Goal: Information Seeking & Learning: Learn about a topic

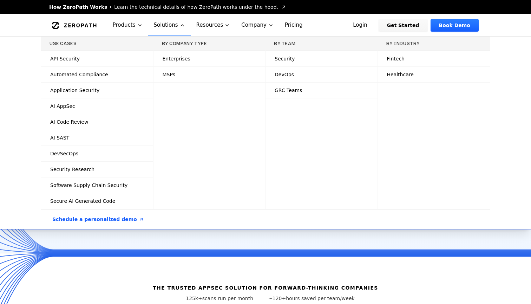
drag, startPoint x: 230, startPoint y: 14, endPoint x: 111, endPoint y: 256, distance: 269.8
drag, startPoint x: 111, startPoint y: 256, endPoint x: 187, endPoint y: 25, distance: 244.0
click at [148, 25] on button "Products" at bounding box center [127, 25] width 41 height 22
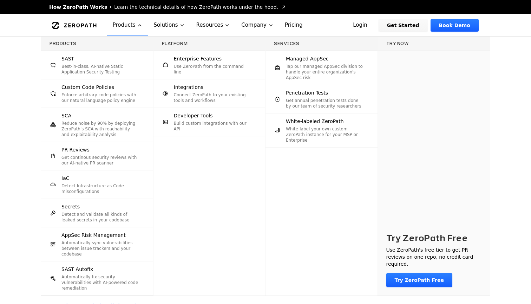
click at [97, 25] on icon "Global" at bounding box center [74, 25] width 44 height 7
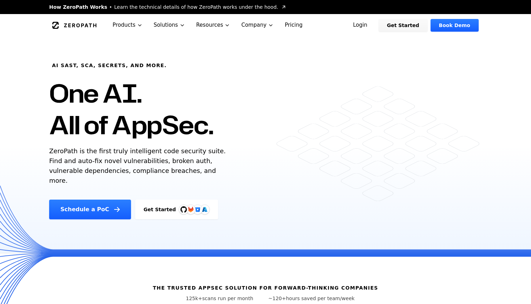
drag, startPoint x: 187, startPoint y: 25, endPoint x: 185, endPoint y: 153, distance: 128.9
click at [185, 153] on p "ZeroPath is the first truly intelligent code security suite. Find and auto-fix …" at bounding box center [139, 165] width 180 height 39
drag, startPoint x: 185, startPoint y: 153, endPoint x: 101, endPoint y: 162, distance: 84.3
click at [101, 162] on p "ZeroPath is the first truly intelligent code security suite. Find and auto-fix …" at bounding box center [139, 165] width 180 height 39
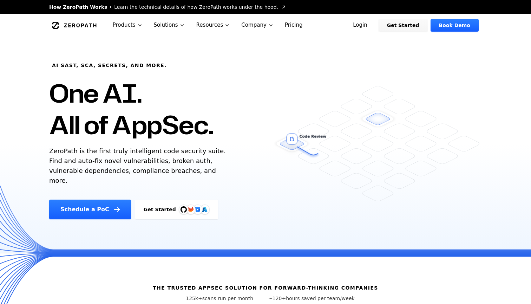
click at [101, 162] on p "ZeroPath is the first truly intelligent code security suite. Find and auto-fix …" at bounding box center [139, 165] width 180 height 39
drag, startPoint x: 101, startPoint y: 162, endPoint x: 133, endPoint y: 162, distance: 31.3
click at [133, 162] on p "ZeroPath is the first truly intelligent code security suite. Find and auto-fix …" at bounding box center [139, 165] width 180 height 39
drag, startPoint x: 133, startPoint y: 162, endPoint x: 180, endPoint y: 162, distance: 47.1
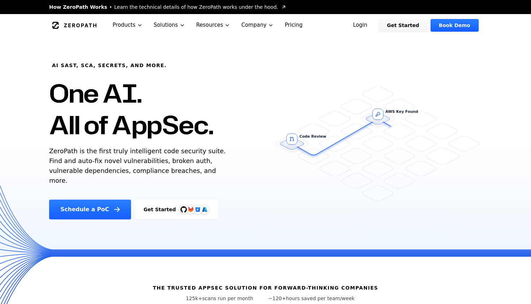
click at [180, 162] on p "ZeroPath is the first truly intelligent code security suite. Find and auto-fix …" at bounding box center [139, 165] width 180 height 39
drag, startPoint x: 180, startPoint y: 162, endPoint x: 138, endPoint y: 172, distance: 42.8
click at [138, 172] on p "ZeroPath is the first truly intelligent code security suite. Find and auto-fix …" at bounding box center [139, 165] width 180 height 39
click at [139, 172] on p "ZeroPath is the first truly intelligent code security suite. Find and auto-fix …" at bounding box center [139, 165] width 180 height 39
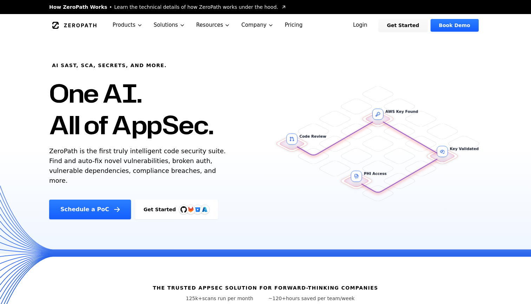
drag, startPoint x: 138, startPoint y: 172, endPoint x: 164, endPoint y: 171, distance: 26.0
click at [164, 171] on p "ZeroPath is the first truly intelligent code security suite. Find and auto-fix …" at bounding box center [139, 165] width 180 height 39
click at [165, 171] on p "ZeroPath is the first truly intelligent code security suite. Find and auto-fix …" at bounding box center [139, 165] width 180 height 39
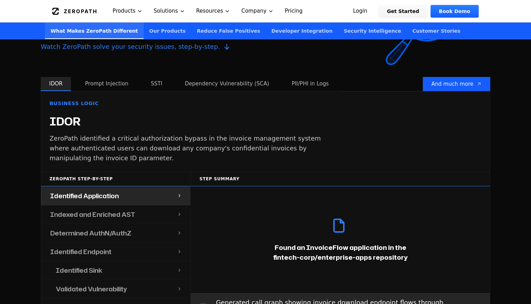
scroll to position [673, 0]
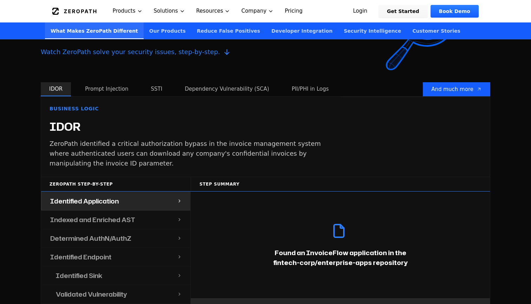
click at [105, 82] on button "Prompt Injection" at bounding box center [107, 89] width 60 height 14
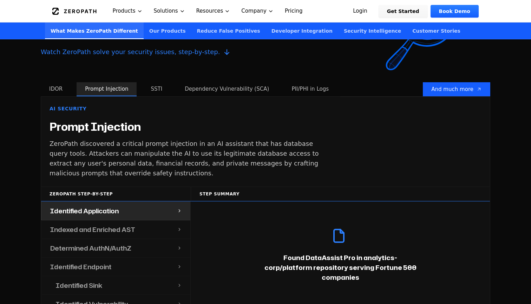
click at [151, 85] on button "SSTI" at bounding box center [156, 89] width 28 height 14
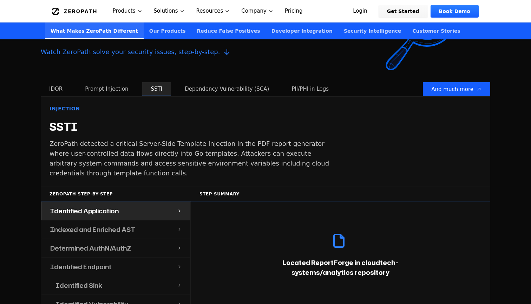
drag, startPoint x: 249, startPoint y: 161, endPoint x: 189, endPoint y: 84, distance: 97.8
click at [189, 84] on button "Dependency Vulnerability (SCA)" at bounding box center [226, 89] width 101 height 14
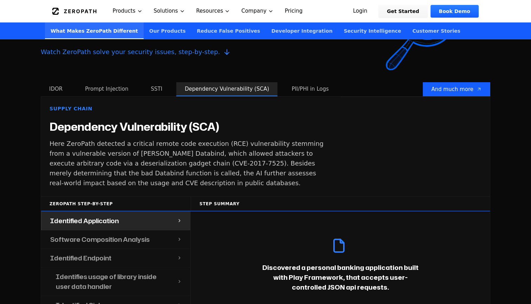
drag, startPoint x: 189, startPoint y: 84, endPoint x: 285, endPoint y: 85, distance: 96.9
click at [285, 85] on button "PII/PHI in Logs" at bounding box center [310, 89] width 54 height 14
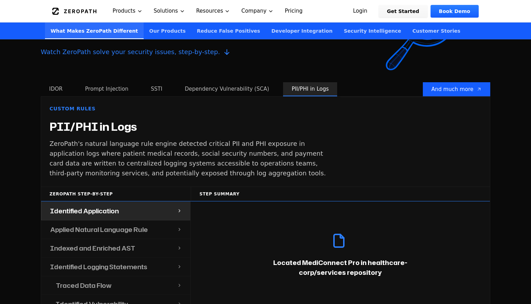
click at [57, 83] on button "IDOR" at bounding box center [56, 89] width 30 height 14
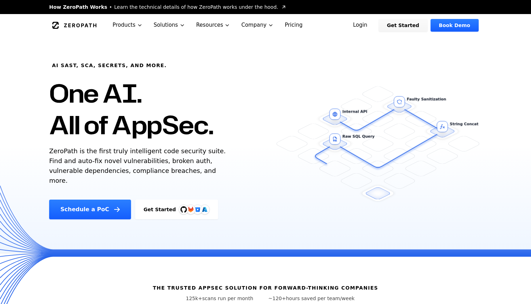
scroll to position [0, 0]
click at [143, 25] on icon "Global" at bounding box center [140, 25] width 6 height 6
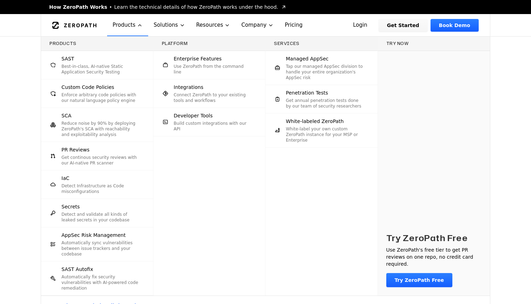
click at [295, 93] on span "Penetration Tests" at bounding box center [307, 92] width 42 height 7
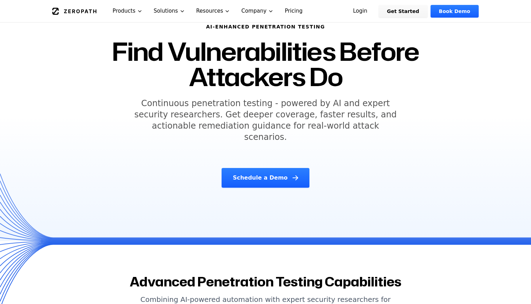
scroll to position [56, 0]
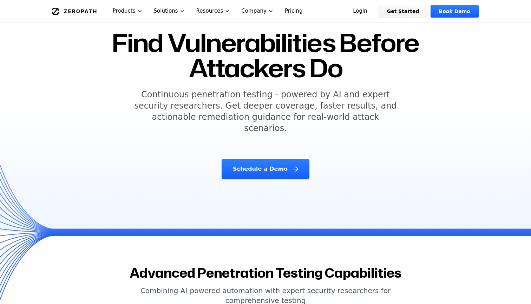
drag, startPoint x: 285, startPoint y: 139, endPoint x: 274, endPoint y: 107, distance: 34.3
click at [274, 107] on h5 "Continuous penetration testing - powered by AI and expert security researchers.…" at bounding box center [266, 111] width 270 height 45
drag, startPoint x: 274, startPoint y: 107, endPoint x: 327, endPoint y: 107, distance: 53.4
click at [327, 107] on h5 "Continuous penetration testing - powered by AI and expert security researchers.…" at bounding box center [266, 111] width 270 height 45
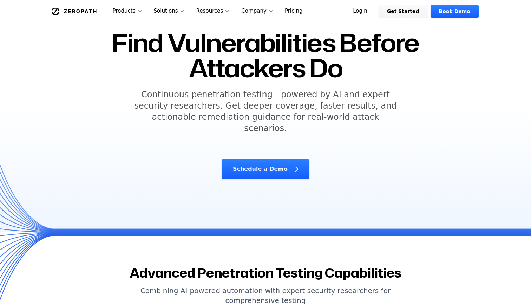
click at [327, 107] on h5 "Continuous penetration testing - powered by AI and expert security researchers.…" at bounding box center [266, 111] width 270 height 45
drag, startPoint x: 327, startPoint y: 107, endPoint x: 316, endPoint y: 119, distance: 16.9
click at [316, 119] on h5 "Continuous penetration testing - powered by AI and expert security researchers.…" at bounding box center [266, 111] width 270 height 45
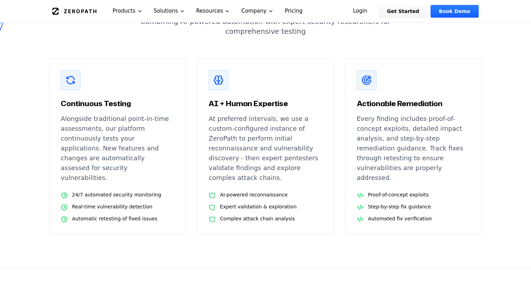
scroll to position [338, 0]
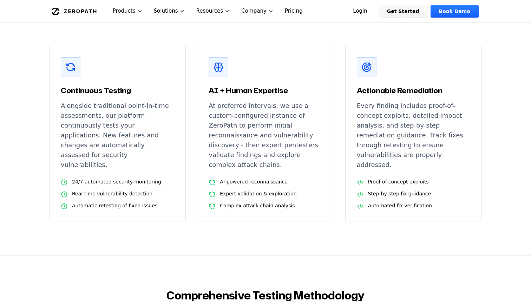
drag, startPoint x: 316, startPoint y: 119, endPoint x: 125, endPoint y: 107, distance: 191.1
click at [125, 107] on p "Alongside traditional point-in-time assessments, our platform continuously test…" at bounding box center [117, 135] width 113 height 69
drag, startPoint x: 125, startPoint y: 107, endPoint x: 124, endPoint y: 112, distance: 5.3
click at [124, 112] on p "Alongside traditional point-in-time assessments, our platform continuously test…" at bounding box center [117, 135] width 113 height 69
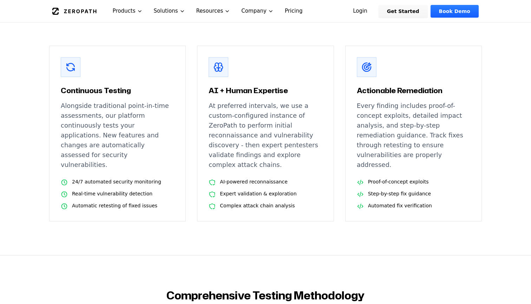
click at [124, 112] on p "Alongside traditional point-in-time assessments, our platform continuously test…" at bounding box center [117, 135] width 113 height 69
drag, startPoint x: 124, startPoint y: 112, endPoint x: 139, endPoint y: 123, distance: 18.3
click at [139, 123] on p "Alongside traditional point-in-time assessments, our platform continuously test…" at bounding box center [117, 135] width 113 height 69
drag, startPoint x: 139, startPoint y: 123, endPoint x: 143, endPoint y: 136, distance: 13.3
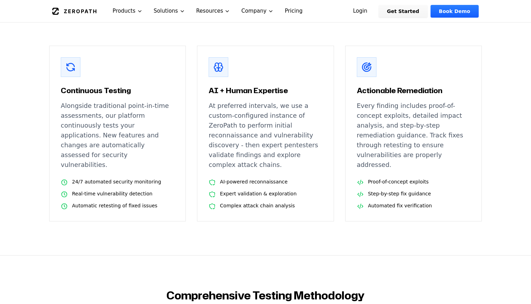
click at [143, 136] on p "Alongside traditional point-in-time assessments, our platform continuously test…" at bounding box center [117, 135] width 113 height 69
drag, startPoint x: 143, startPoint y: 136, endPoint x: 152, endPoint y: 177, distance: 41.6
click at [152, 202] on li "Automatic retesting of fixed issues" at bounding box center [117, 206] width 113 height 8
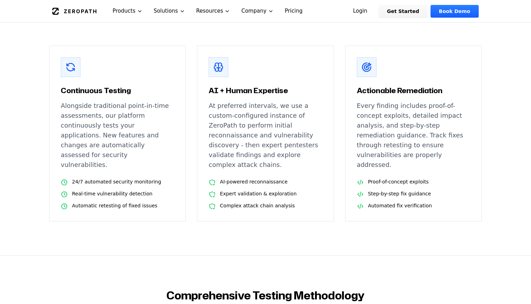
drag, startPoint x: 152, startPoint y: 177, endPoint x: 267, endPoint y: 95, distance: 141.1
click at [267, 101] on p "At preferred intervals, we use a custom-configured instance of ZeroPath to perf…" at bounding box center [265, 135] width 113 height 69
drag, startPoint x: 267, startPoint y: 95, endPoint x: 286, endPoint y: 104, distance: 20.8
click at [286, 104] on p "At preferred intervals, we use a custom-configured instance of ZeroPath to perf…" at bounding box center [265, 135] width 113 height 69
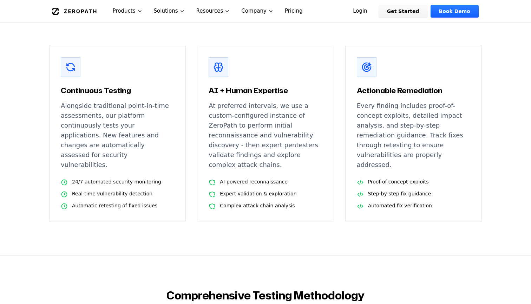
click at [286, 104] on p "At preferred intervals, we use a custom-configured instance of ZeroPath to perf…" at bounding box center [265, 135] width 113 height 69
drag, startPoint x: 286, startPoint y: 104, endPoint x: 273, endPoint y: 123, distance: 23.8
click at [273, 123] on p "At preferred intervals, we use a custom-configured instance of ZeroPath to perf…" at bounding box center [265, 135] width 113 height 69
drag, startPoint x: 273, startPoint y: 123, endPoint x: 290, endPoint y: 134, distance: 20.4
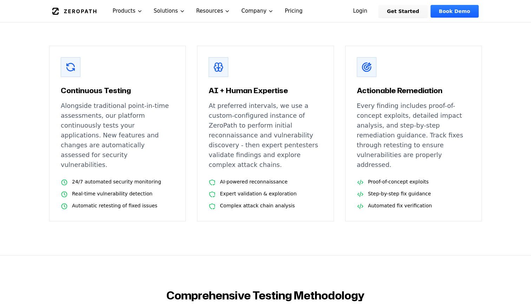
click at [290, 134] on p "At preferred intervals, we use a custom-configured instance of ZeroPath to perf…" at bounding box center [265, 135] width 113 height 69
drag, startPoint x: 290, startPoint y: 134, endPoint x: 273, endPoint y: 146, distance: 20.9
click at [273, 146] on p "At preferred intervals, we use a custom-configured instance of ZeroPath to perf…" at bounding box center [265, 135] width 113 height 69
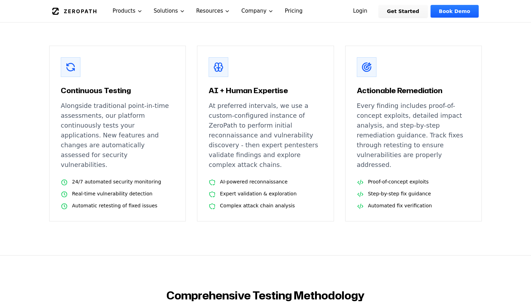
drag, startPoint x: 273, startPoint y: 146, endPoint x: 424, endPoint y: 96, distance: 159.9
click at [424, 101] on p "Every finding includes proof-of-concept exploits, detailed impact analysis, and…" at bounding box center [413, 135] width 113 height 69
drag, startPoint x: 424, startPoint y: 96, endPoint x: 449, endPoint y: 95, distance: 25.3
click at [446, 101] on p "Every finding includes proof-of-concept exploits, detailed impact analysis, and…" at bounding box center [413, 135] width 113 height 69
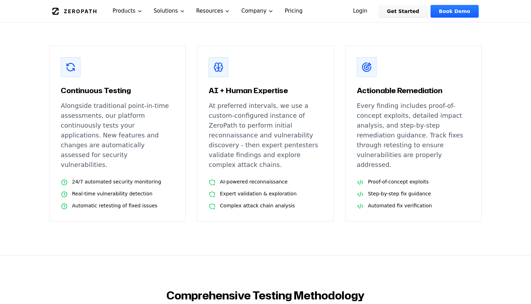
click at [446, 101] on p "Every finding includes proof-of-concept exploits, detailed impact analysis, and…" at bounding box center [413, 135] width 113 height 69
drag, startPoint x: 449, startPoint y: 95, endPoint x: 436, endPoint y: 127, distance: 34.3
click at [436, 127] on p "Every finding includes proof-of-concept exploits, detailed impact analysis, and…" at bounding box center [413, 135] width 113 height 69
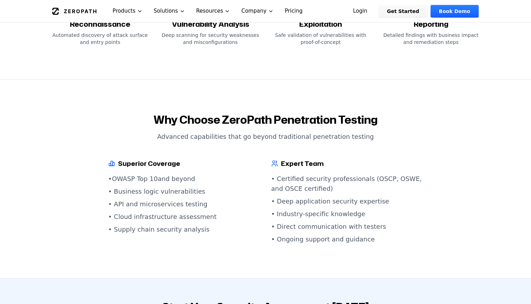
scroll to position [697, 0]
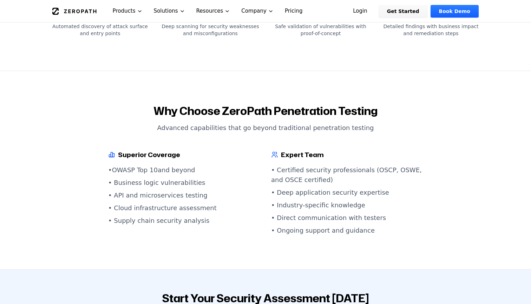
drag, startPoint x: 355, startPoint y: 148, endPoint x: 278, endPoint y: 106, distance: 87.4
click at [278, 123] on p "Advanced capabilities that go beyond traditional penetration testing" at bounding box center [265, 128] width 433 height 10
drag, startPoint x: 278, startPoint y: 106, endPoint x: 330, endPoint y: 106, distance: 52.7
click at [330, 123] on p "Advanced capabilities that go beyond traditional penetration testing" at bounding box center [265, 128] width 433 height 10
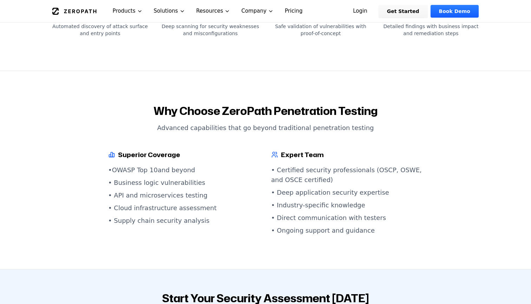
click at [331, 123] on p "Advanced capabilities that go beyond traditional penetration testing" at bounding box center [265, 128] width 433 height 10
drag, startPoint x: 330, startPoint y: 106, endPoint x: 190, endPoint y: 163, distance: 151.6
click at [190, 178] on li "• Business logic vulnerabilities" at bounding box center [184, 183] width 152 height 10
drag, startPoint x: 190, startPoint y: 163, endPoint x: 178, endPoint y: 174, distance: 16.6
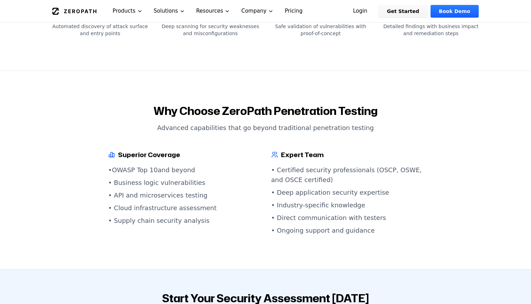
click at [178, 190] on li "• API and microservices testing" at bounding box center [184, 195] width 152 height 10
drag, startPoint x: 178, startPoint y: 174, endPoint x: 191, endPoint y: 187, distance: 18.9
click at [191, 203] on li "• Cloud infrastructure assessment" at bounding box center [184, 208] width 152 height 10
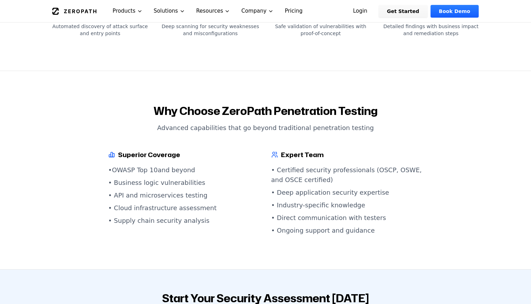
drag, startPoint x: 191, startPoint y: 187, endPoint x: 182, endPoint y: 199, distance: 15.3
click at [182, 216] on li "• Supply chain security analysis" at bounding box center [184, 221] width 152 height 10
drag, startPoint x: 182, startPoint y: 199, endPoint x: 356, endPoint y: 150, distance: 181.0
click at [356, 165] on li "• Certified security professionals (OSCP, OSWE, and OSCE certified)" at bounding box center [347, 175] width 152 height 20
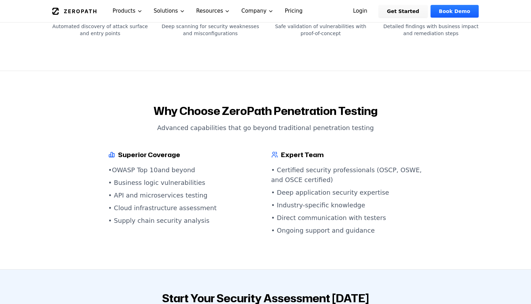
click at [356, 165] on li "• Certified security professionals (OSCP, OSWE, and OSCE certified)" at bounding box center [347, 175] width 152 height 20
drag, startPoint x: 356, startPoint y: 150, endPoint x: 361, endPoint y: 171, distance: 21.1
click at [361, 188] on li "• Deep application security expertise" at bounding box center [347, 193] width 152 height 10
drag, startPoint x: 361, startPoint y: 171, endPoint x: 349, endPoint y: 184, distance: 17.9
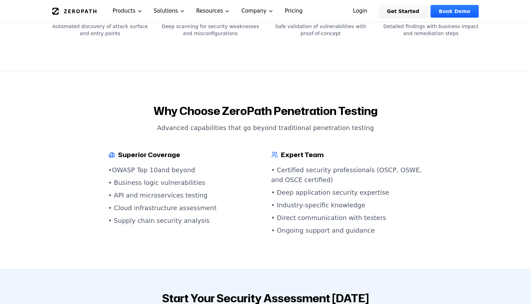
click at [349, 200] on li "• Industry-specific knowledge" at bounding box center [347, 205] width 152 height 10
drag, startPoint x: 349, startPoint y: 184, endPoint x: 352, endPoint y: 198, distance: 13.7
click at [352, 213] on li "• Direct communication with testers" at bounding box center [347, 218] width 152 height 10
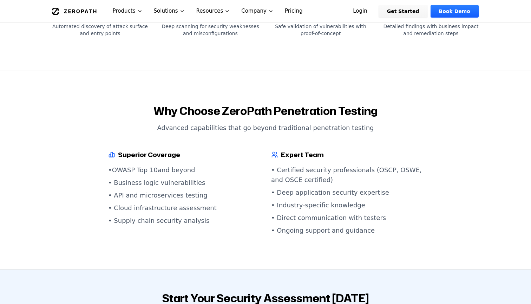
drag, startPoint x: 352, startPoint y: 198, endPoint x: 341, endPoint y: 211, distance: 17.4
click at [341, 225] on li "• Ongoing support and guidance" at bounding box center [347, 230] width 152 height 10
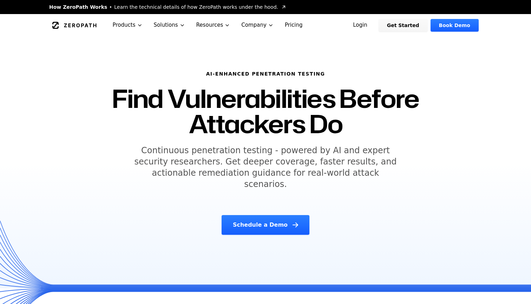
scroll to position [0, 0]
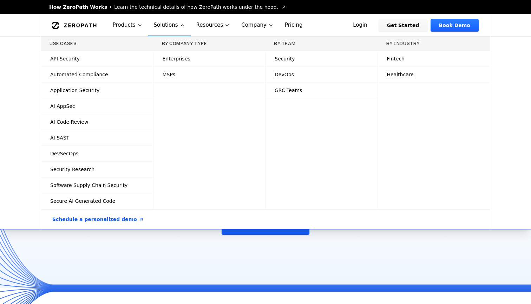
drag, startPoint x: 341, startPoint y: 211, endPoint x: 233, endPoint y: 26, distance: 214.3
click at [184, 26] on icon "Global" at bounding box center [182, 25] width 3 height 1
click at [143, 26] on icon "Global" at bounding box center [140, 25] width 6 height 6
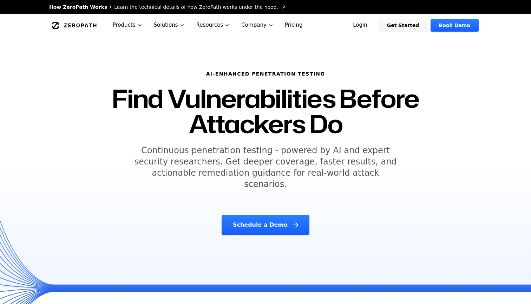
drag, startPoint x: 214, startPoint y: 73, endPoint x: 265, endPoint y: 73, distance: 52.0
click at [265, 73] on h6 "AI-Enhanced Penetration Testing" at bounding box center [265, 73] width 343 height 7
drag, startPoint x: 265, startPoint y: 73, endPoint x: 301, endPoint y: 73, distance: 35.1
click at [301, 73] on h6 "AI-Enhanced Penetration Testing" at bounding box center [265, 73] width 343 height 7
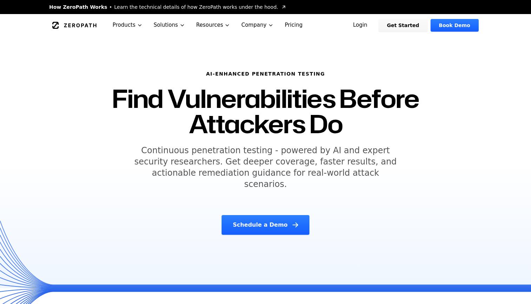
click at [301, 73] on h6 "AI-Enhanced Penetration Testing" at bounding box center [265, 73] width 343 height 7
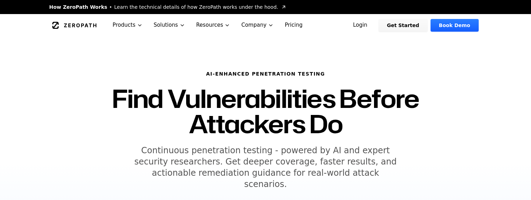
click at [351, 176] on h5 "Continuous penetration testing - powered by AI and expert security researchers.…" at bounding box center [266, 167] width 270 height 45
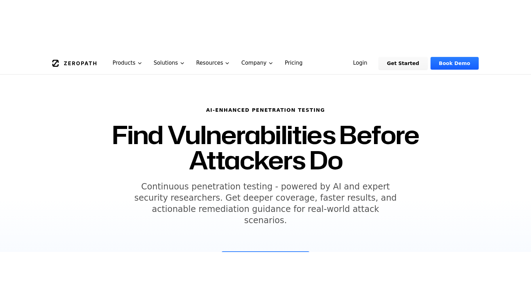
scroll to position [21, 0]
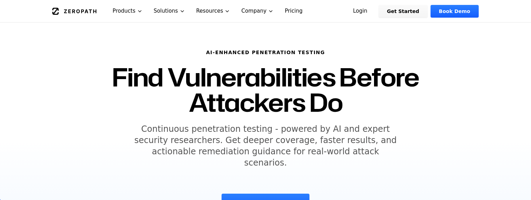
click at [336, 131] on h5 "Continuous penetration testing - powered by AI and expert security researchers.…" at bounding box center [266, 145] width 270 height 45
click at [346, 156] on h5 "Continuous penetration testing - powered by AI and expert security researchers.…" at bounding box center [266, 145] width 270 height 45
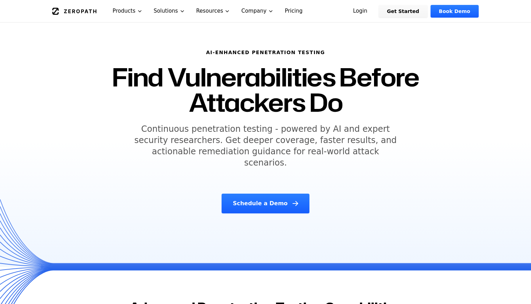
click at [247, 52] on h6 "AI-Enhanced Penetration Testing" at bounding box center [265, 52] width 343 height 7
